Goal: Task Accomplishment & Management: Use online tool/utility

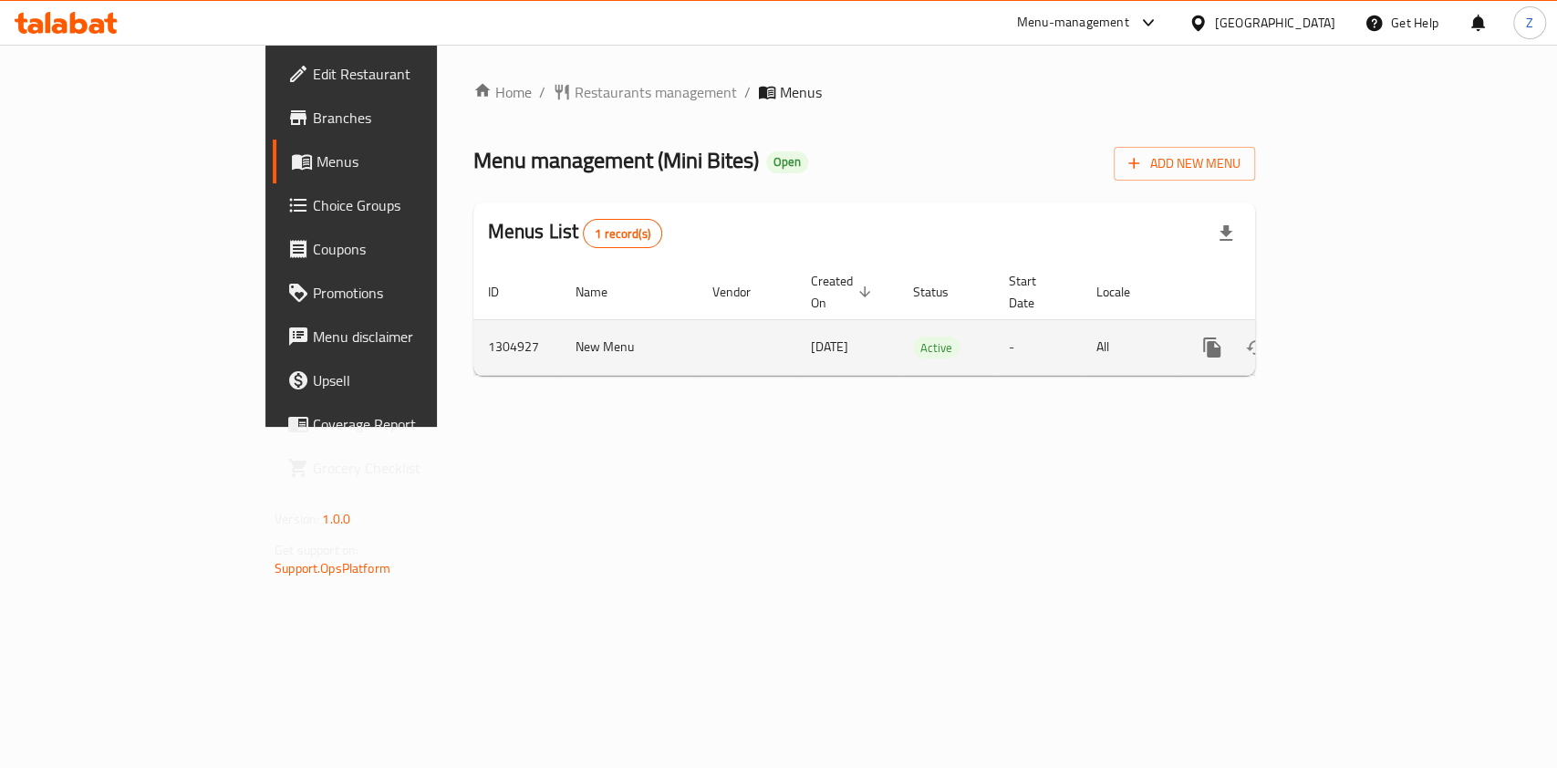
click at [1352, 339] on icon "enhanced table" at bounding box center [1344, 347] width 16 height 16
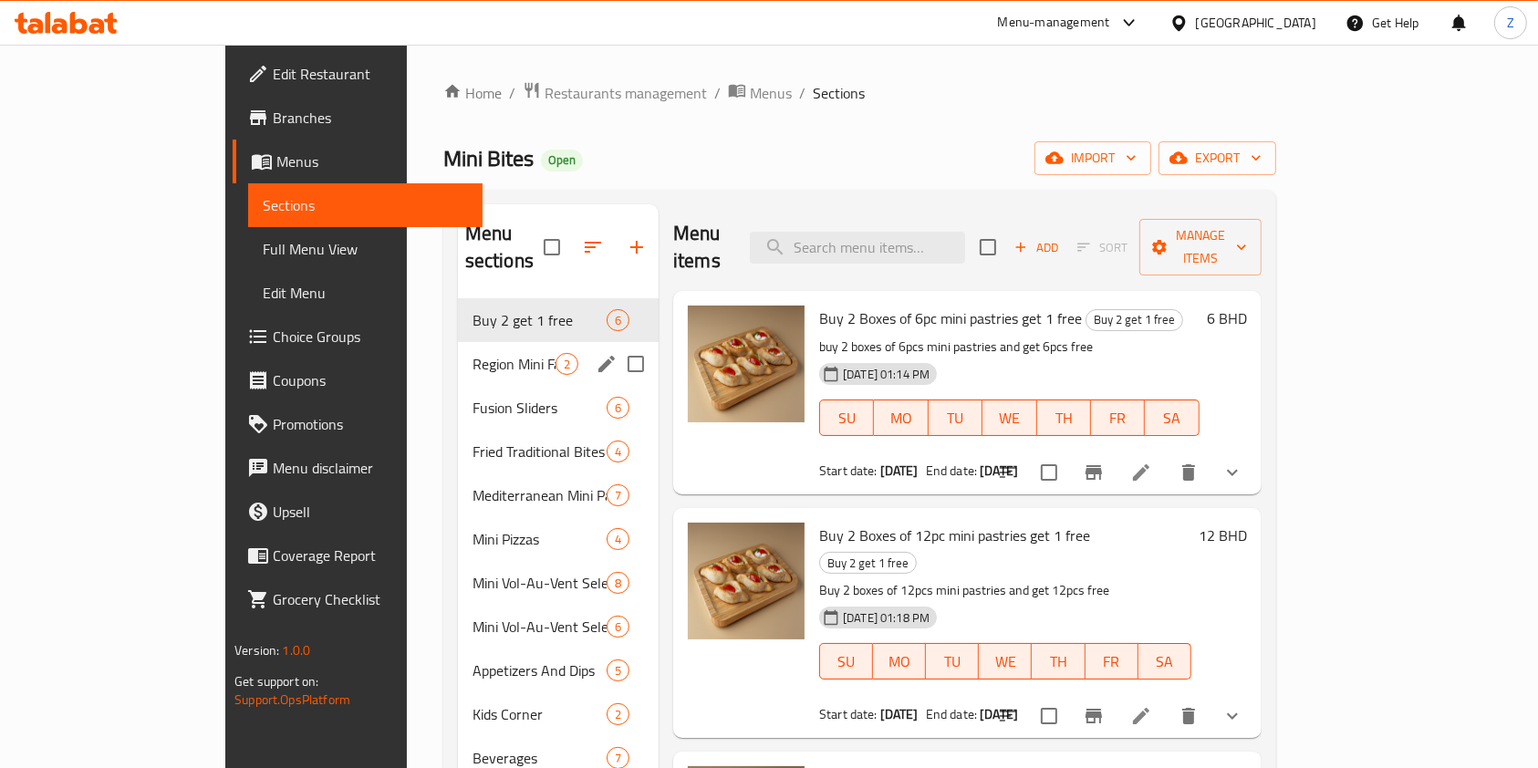
click at [458, 357] on div "Region Mini Favorites 2" at bounding box center [558, 364] width 201 height 44
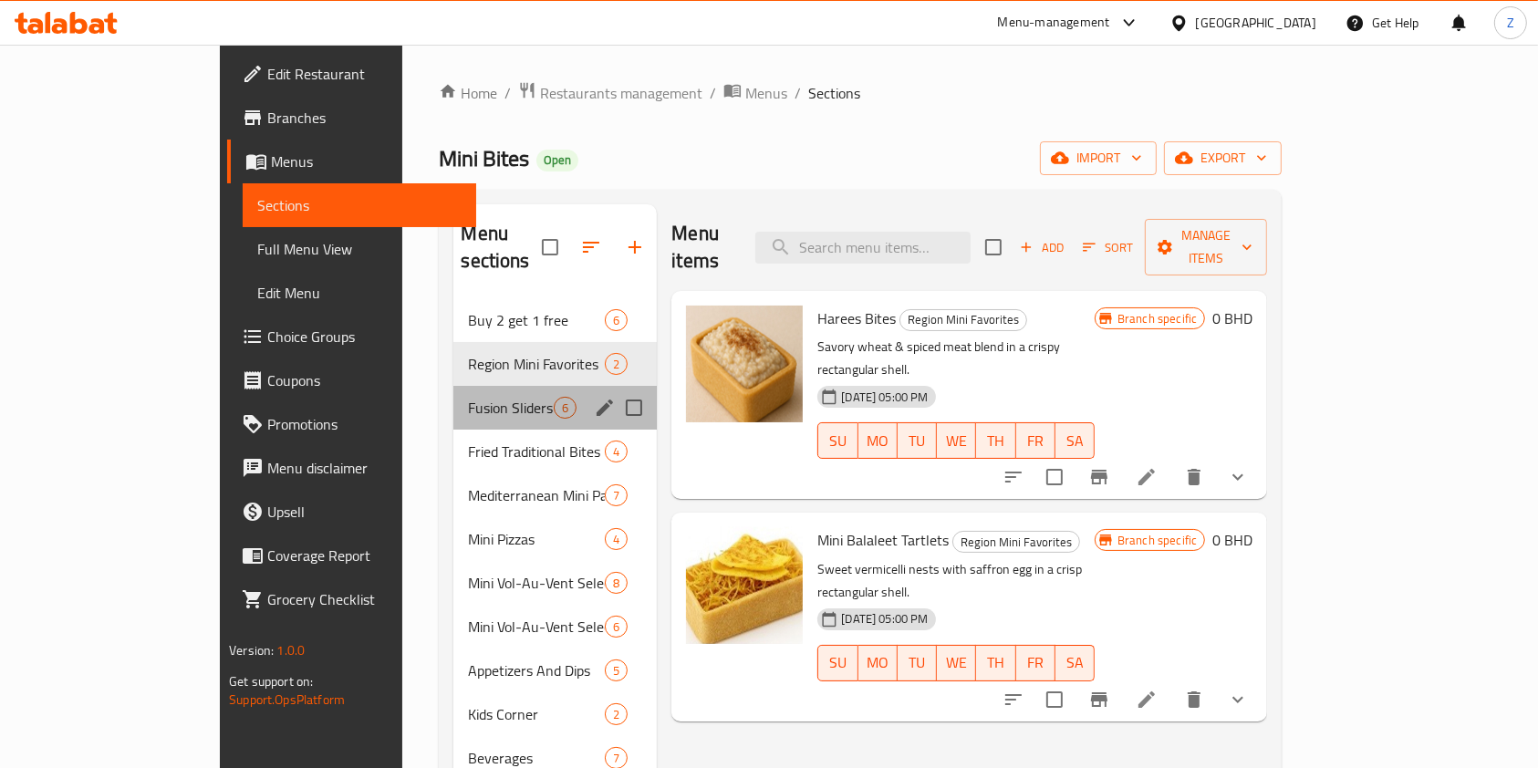
click at [453, 392] on div "Fusion Sliders 6" at bounding box center [554, 408] width 203 height 44
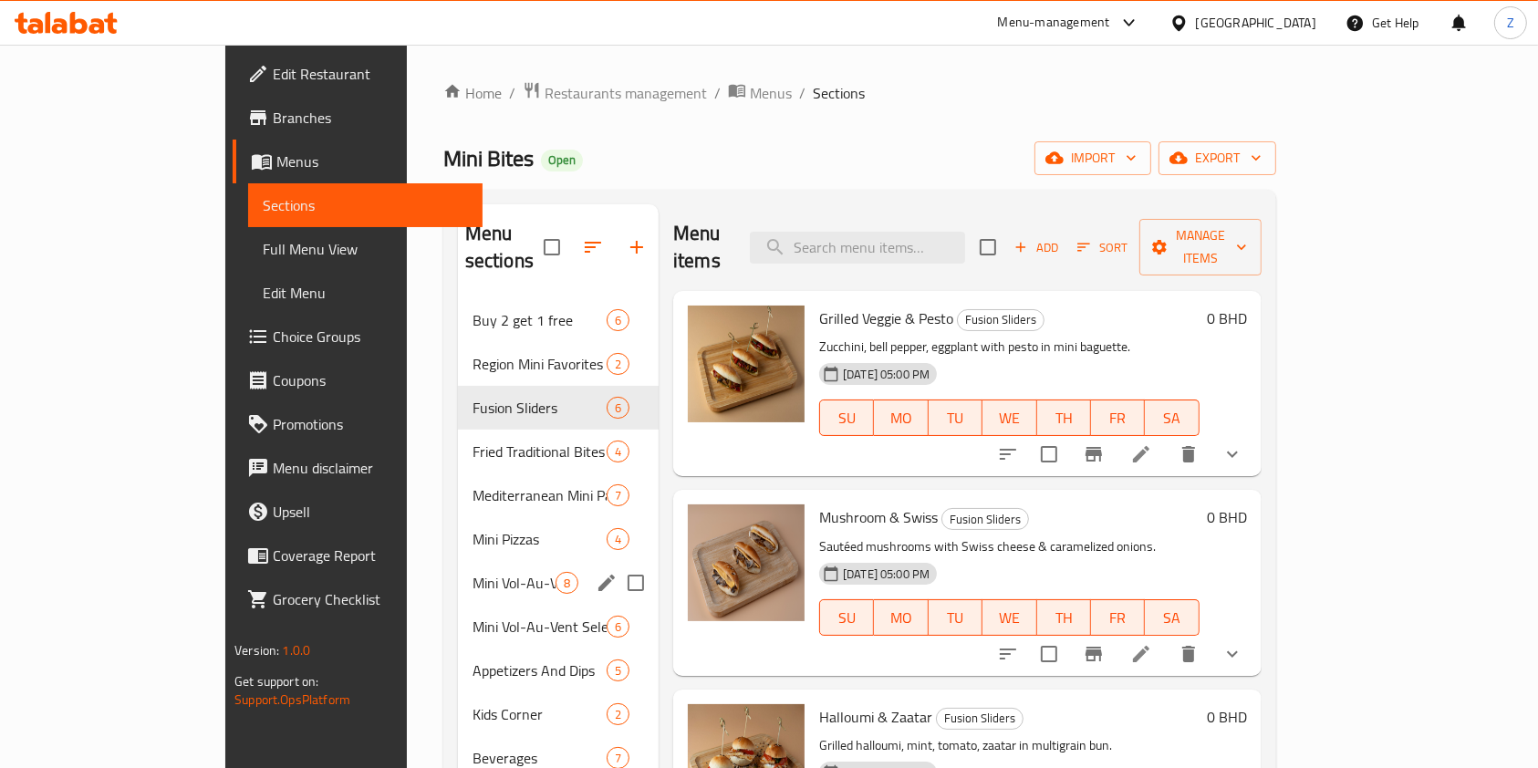
click at [458, 561] on div "Mini Vol-Au-Vent Selection (Sweet) 8" at bounding box center [558, 583] width 201 height 44
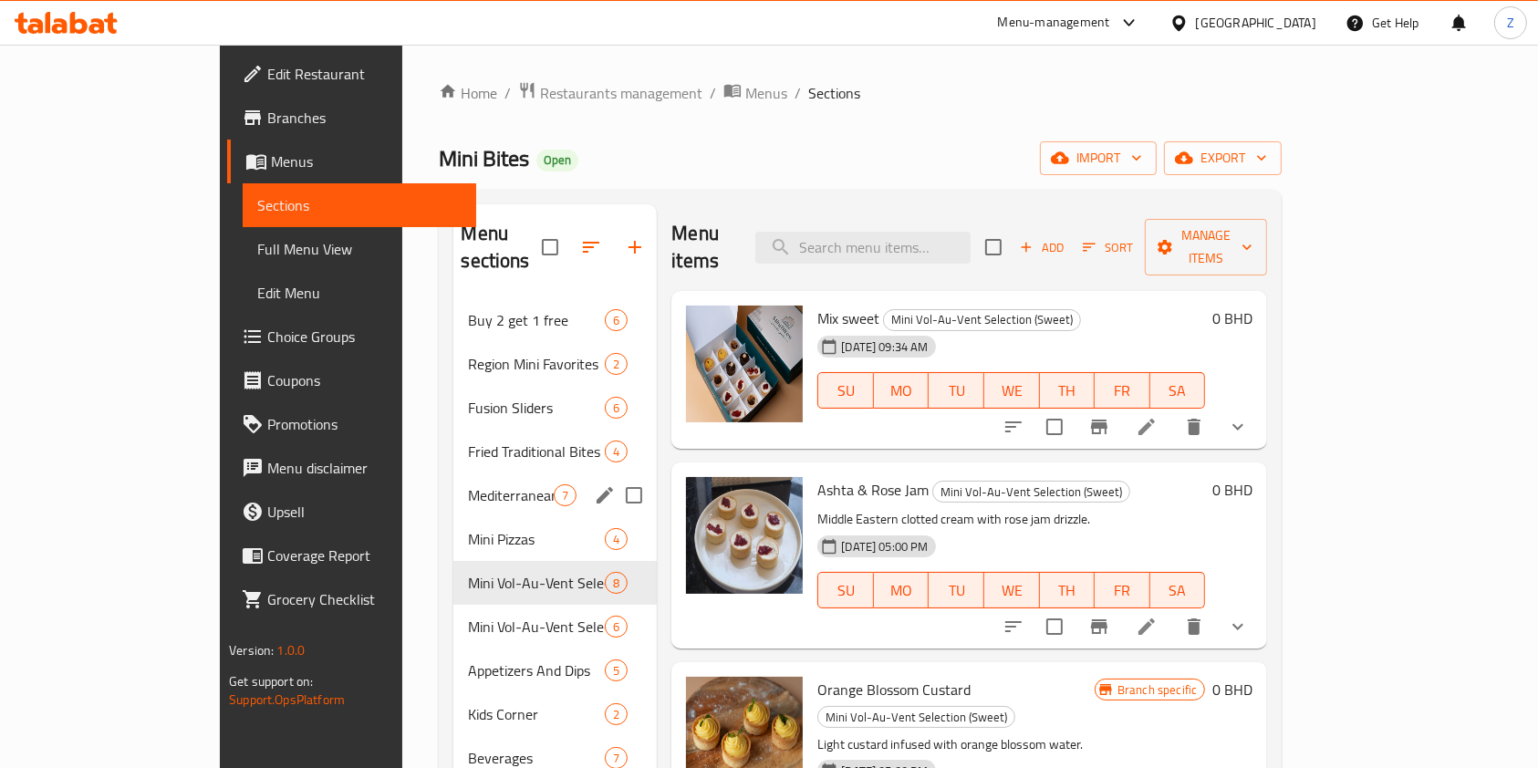
click at [453, 437] on div "Fried Traditional Bites 4" at bounding box center [554, 452] width 203 height 44
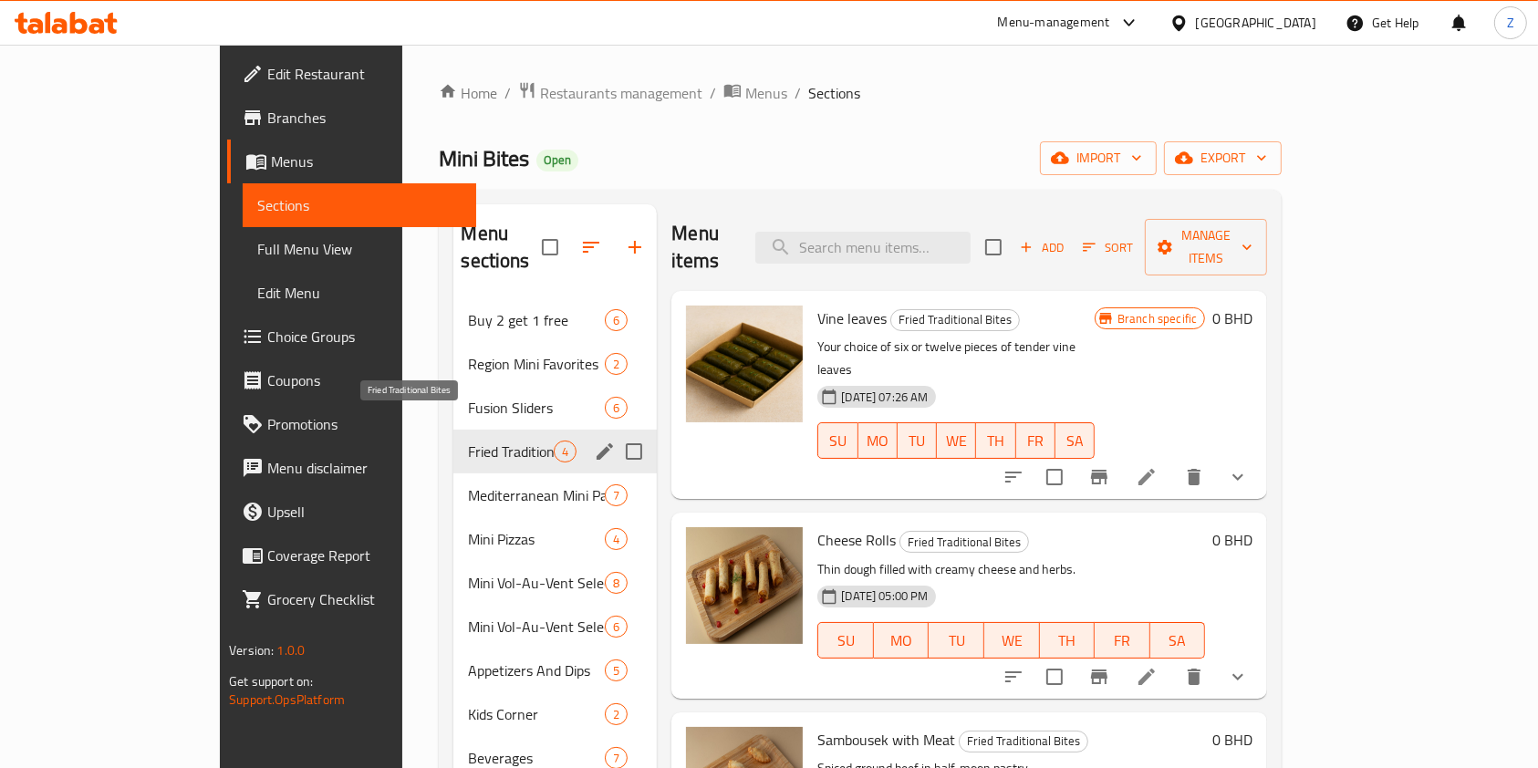
click at [468, 441] on span "Fried Traditional Bites" at bounding box center [511, 452] width 86 height 22
click at [468, 397] on span "Fusion Sliders" at bounding box center [511, 408] width 86 height 22
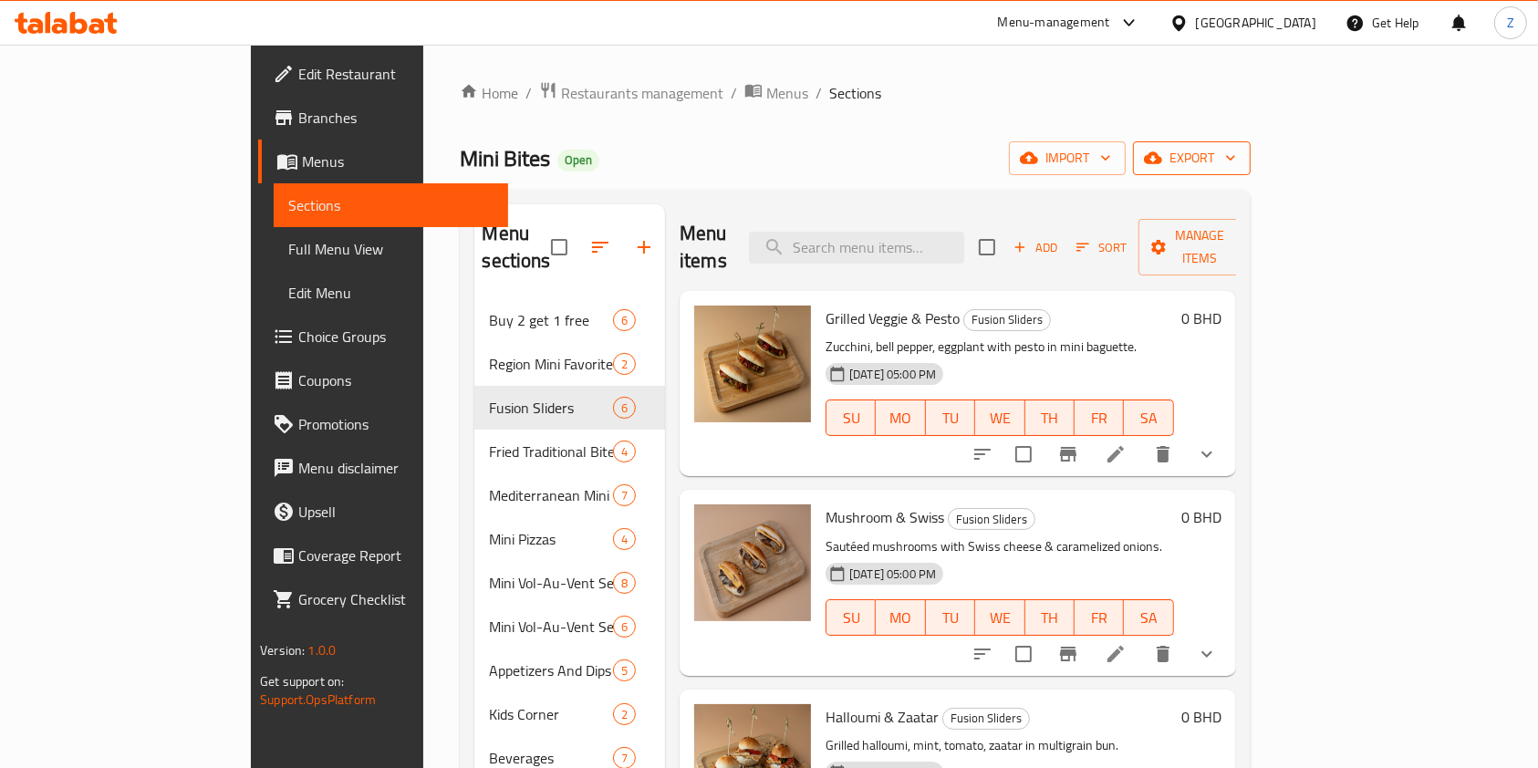
click at [1236, 157] on span "export" at bounding box center [1192, 158] width 88 height 23
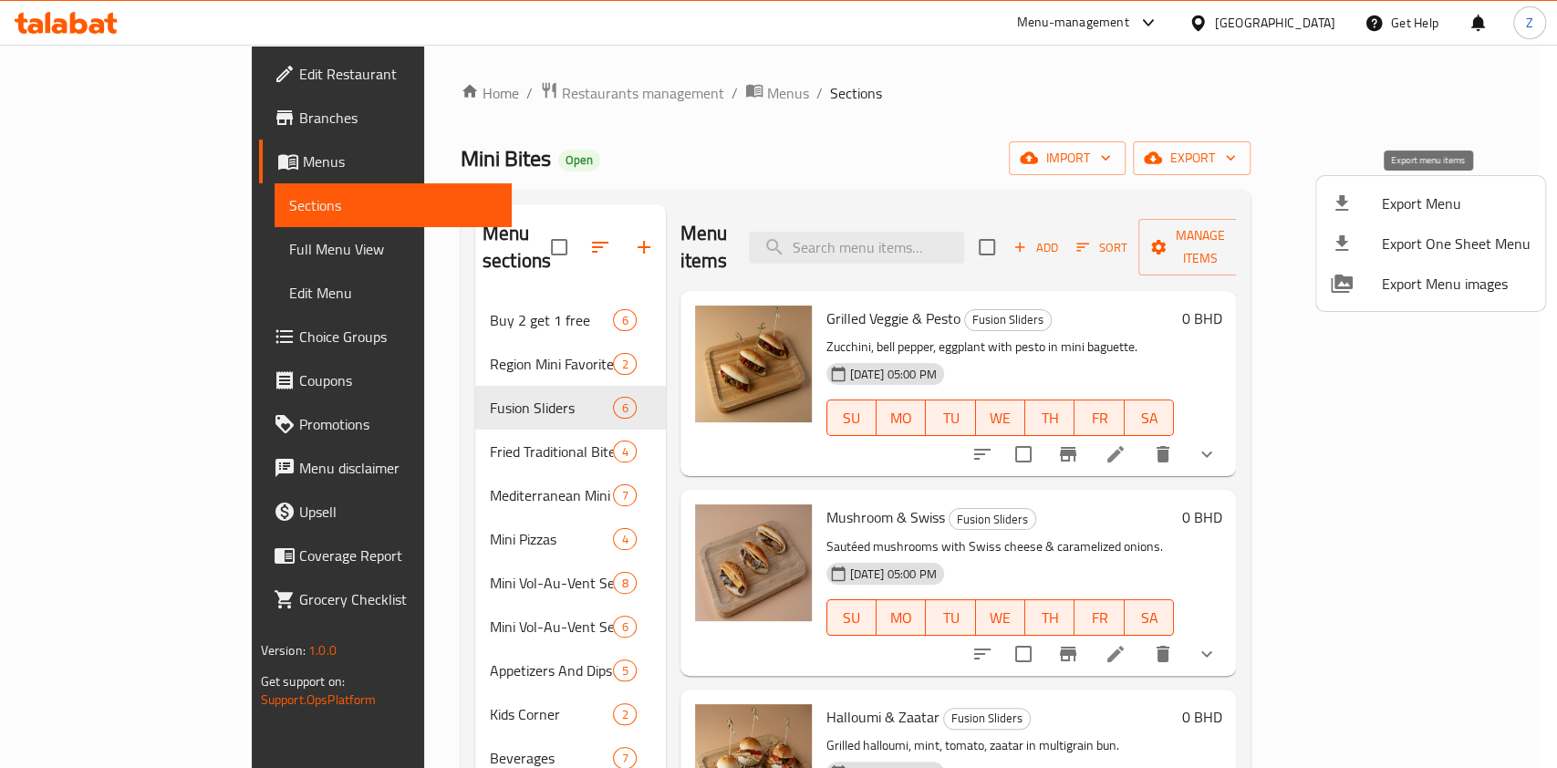
click at [1403, 195] on span "Export Menu" at bounding box center [1456, 203] width 149 height 22
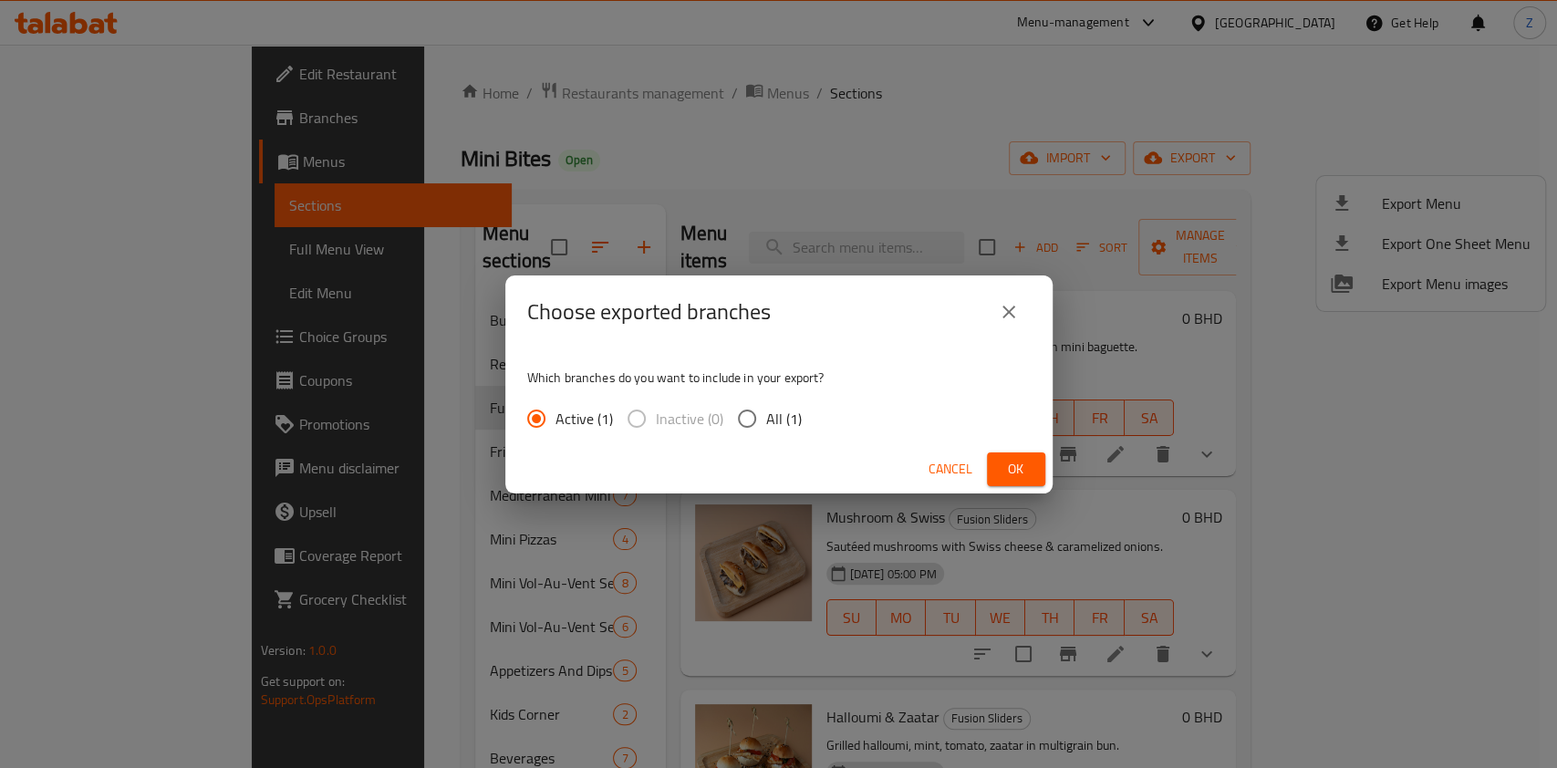
click at [1017, 464] on span "Ok" at bounding box center [1016, 469] width 29 height 23
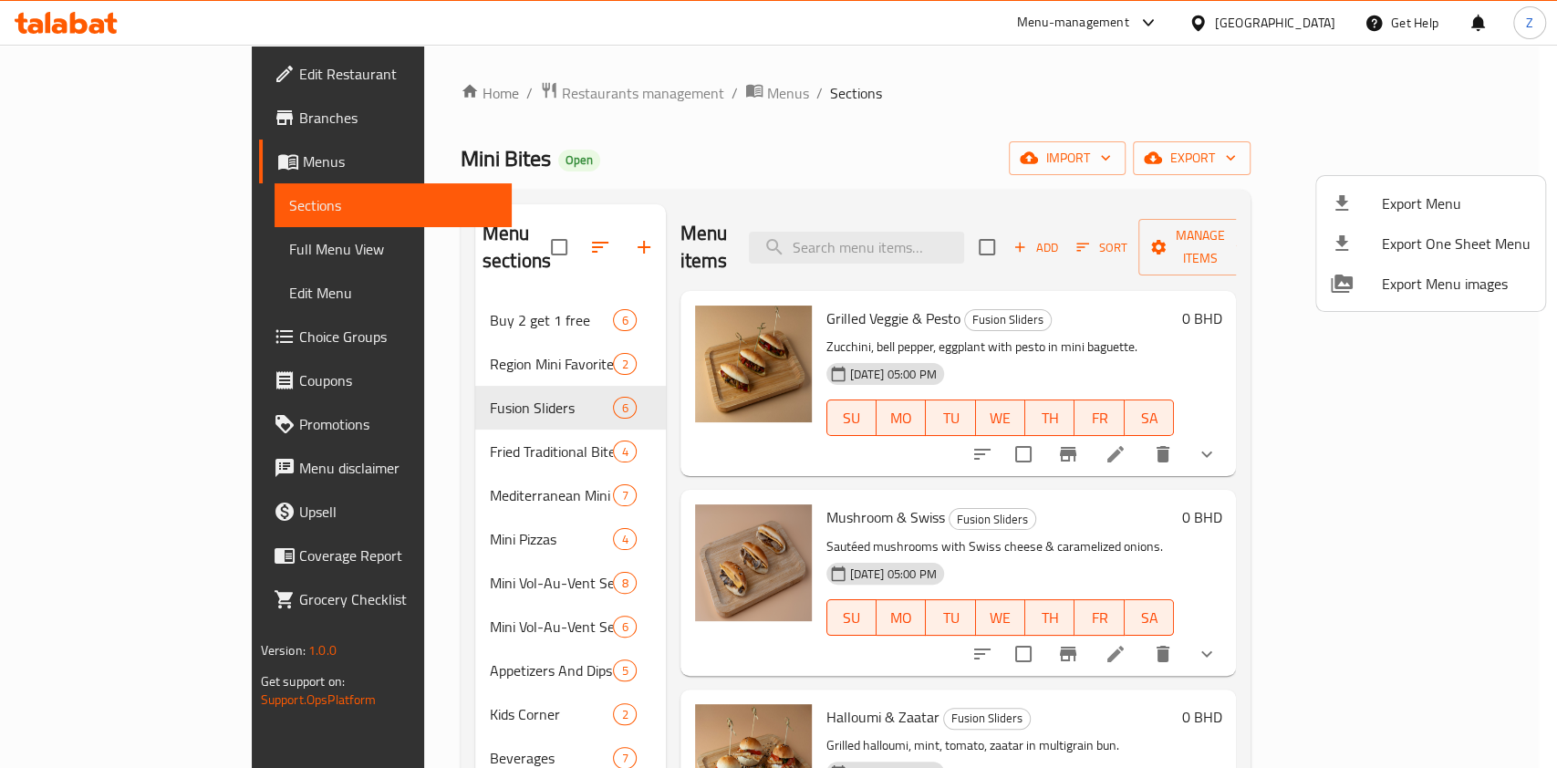
click at [880, 115] on div at bounding box center [778, 384] width 1557 height 768
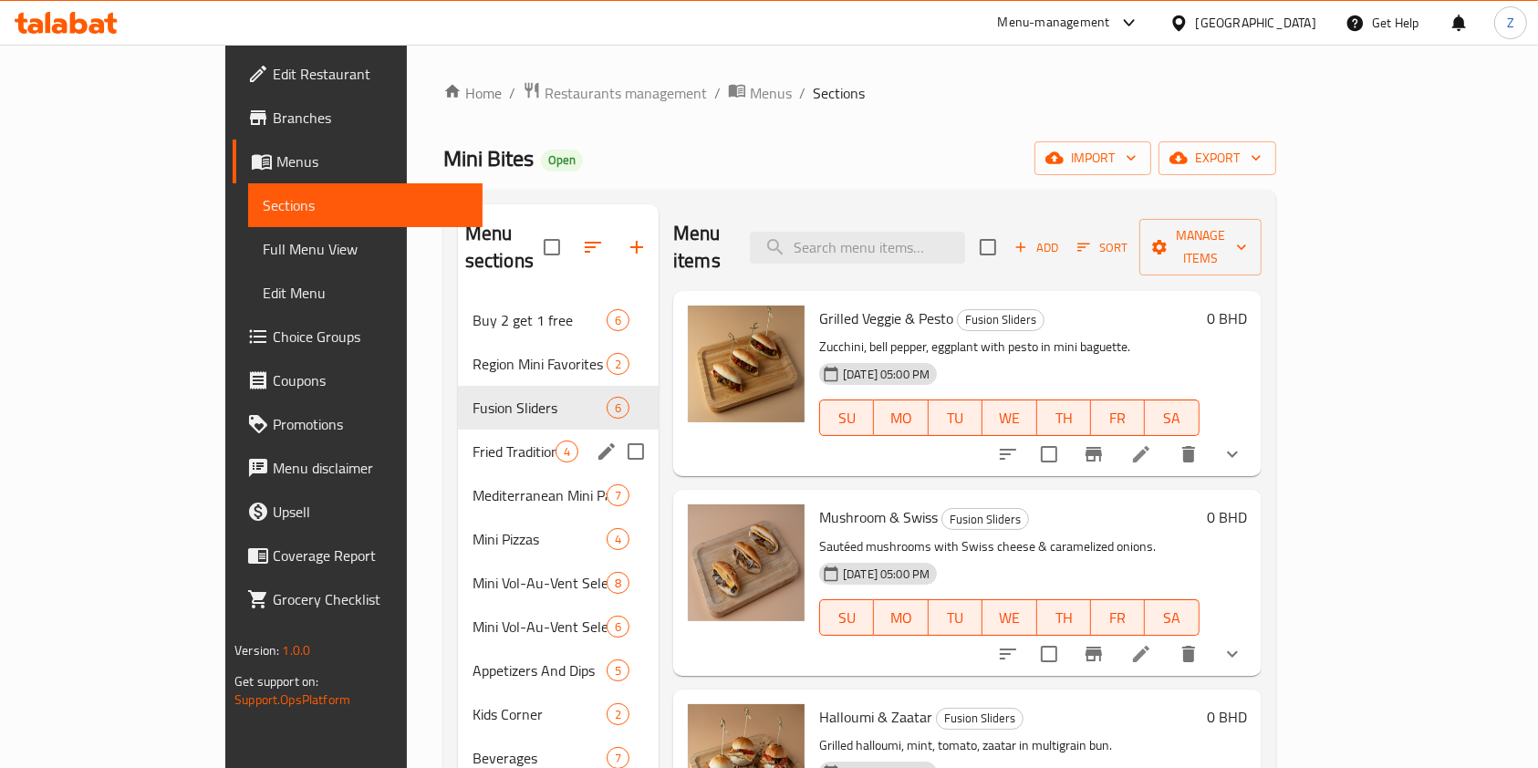
click at [473, 441] on span "Fried Traditional Bites" at bounding box center [514, 452] width 83 height 22
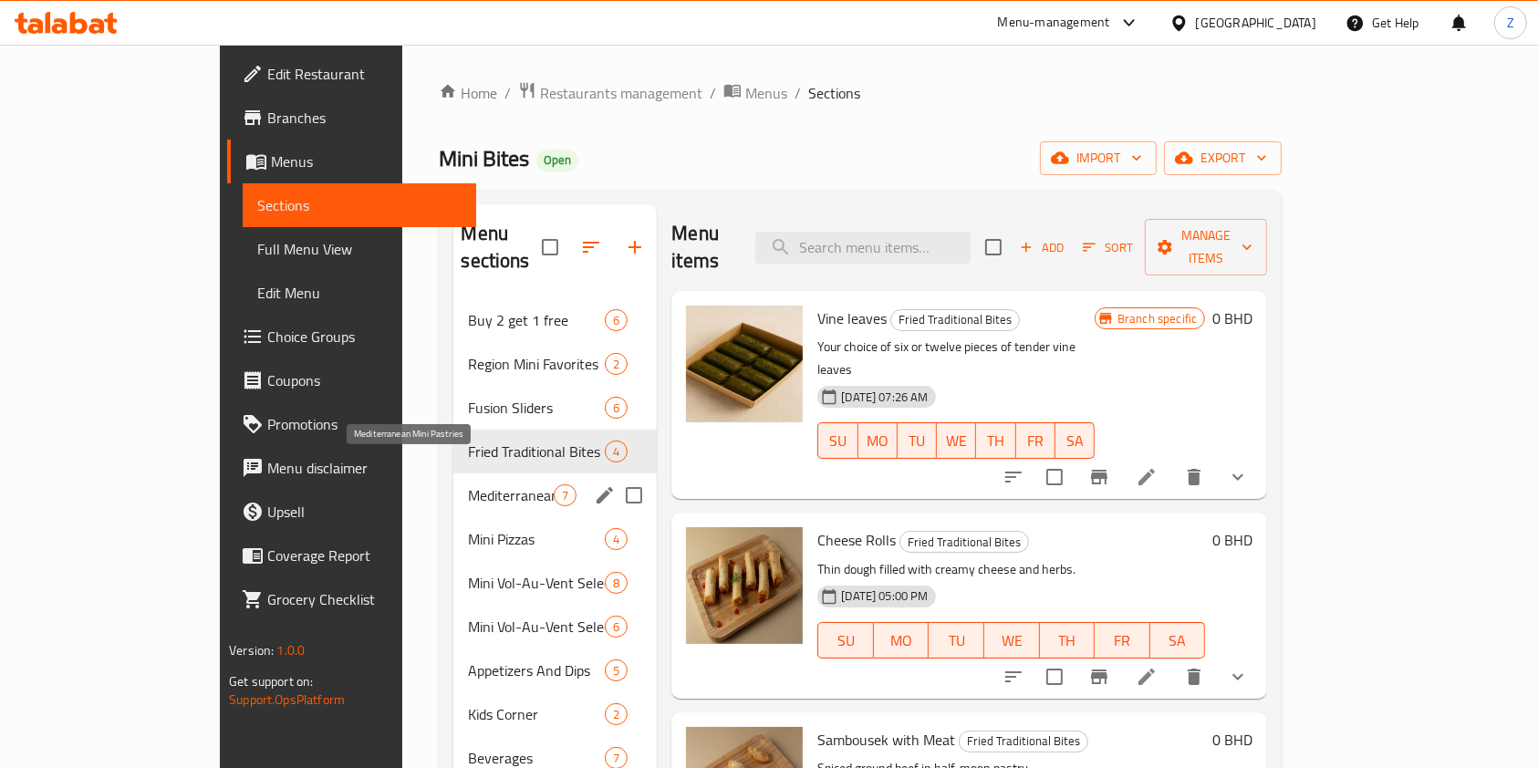
click at [468, 484] on span "Mediterranean Mini Pastries" at bounding box center [511, 495] width 86 height 22
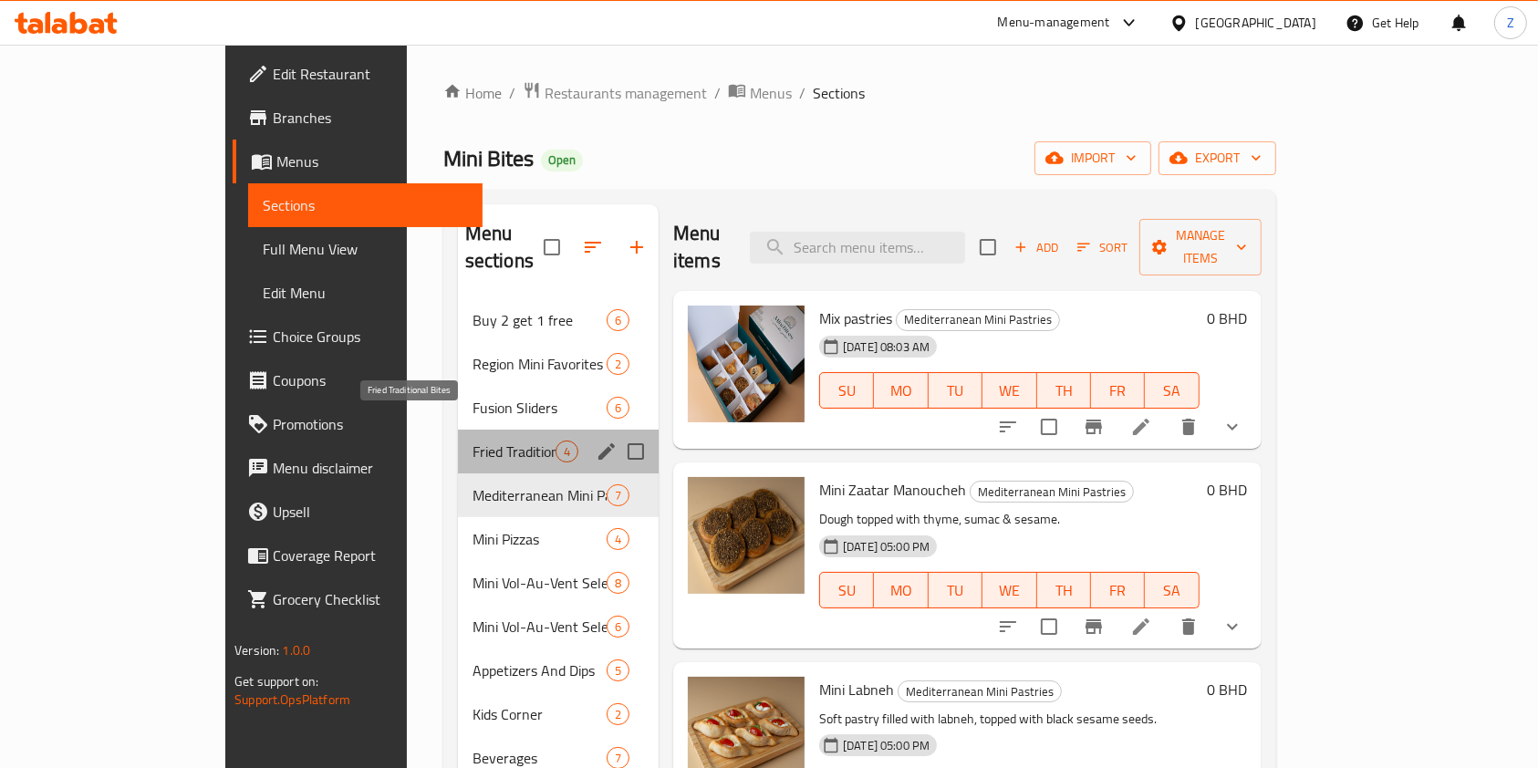
click at [473, 441] on span "Fried Traditional Bites" at bounding box center [514, 452] width 83 height 22
